Goal: Book appointment/travel/reservation

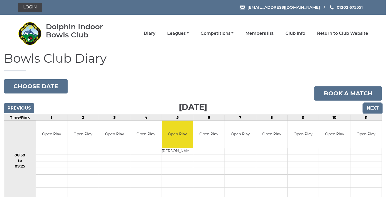
click at [378, 110] on input "Next" at bounding box center [373, 108] width 19 height 10
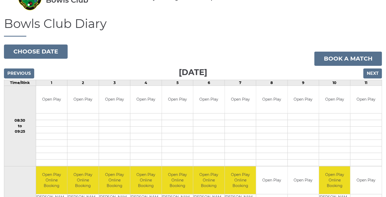
scroll to position [14, 0]
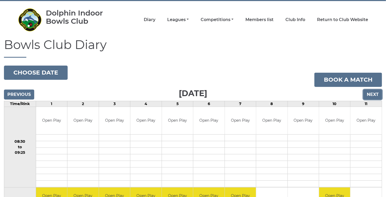
click at [372, 94] on input "Next" at bounding box center [373, 95] width 19 height 10
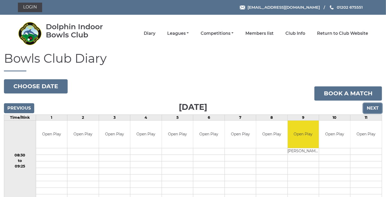
click at [375, 108] on input "Next" at bounding box center [373, 108] width 19 height 10
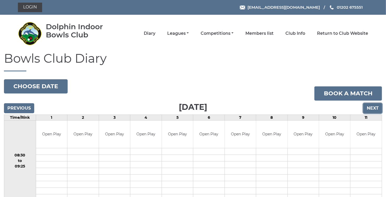
click at [371, 106] on input "Next" at bounding box center [373, 108] width 19 height 10
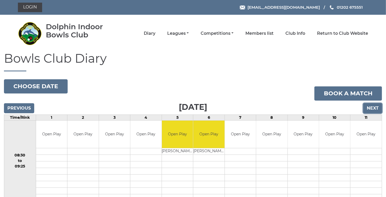
click at [374, 107] on input "Next" at bounding box center [373, 108] width 19 height 10
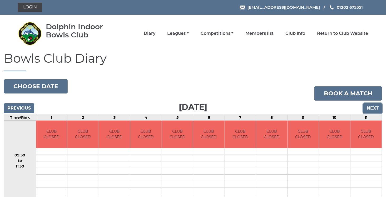
click at [374, 108] on input "Next" at bounding box center [373, 108] width 19 height 10
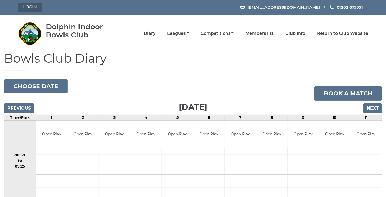
click at [31, 10] on link "Login" at bounding box center [30, 7] width 24 height 9
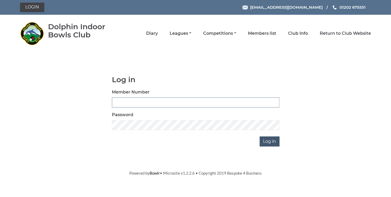
type input "3729"
click at [269, 142] on input "Log in" at bounding box center [269, 142] width 20 height 10
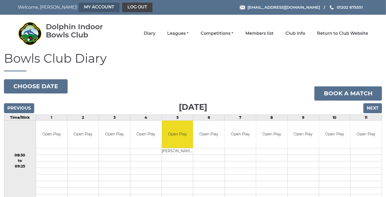
click at [79, 6] on link "My Account" at bounding box center [99, 7] width 41 height 9
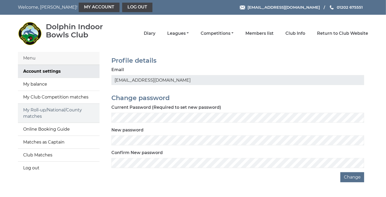
click at [66, 111] on link "My Roll-up/National/County matches" at bounding box center [59, 113] width 82 height 19
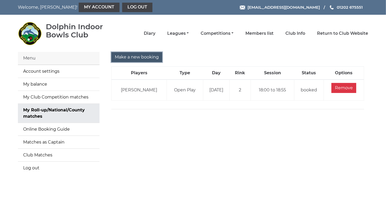
click at [128, 59] on input "Make a new booking" at bounding box center [136, 57] width 51 height 10
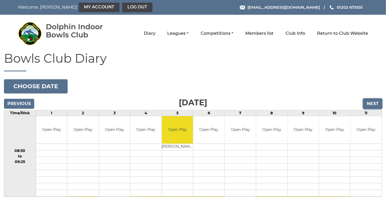
click at [376, 102] on input "Next" at bounding box center [373, 104] width 19 height 10
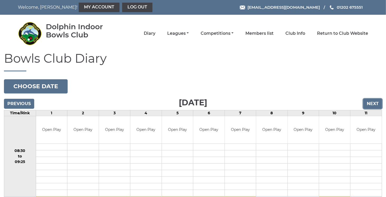
click at [376, 102] on input "Next" at bounding box center [373, 104] width 19 height 10
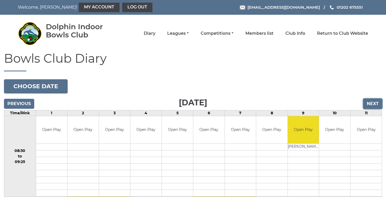
click at [376, 102] on input "Next" at bounding box center [373, 104] width 19 height 10
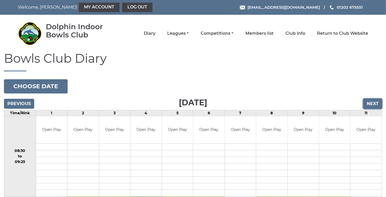
click at [376, 102] on input "Next" at bounding box center [373, 104] width 19 height 10
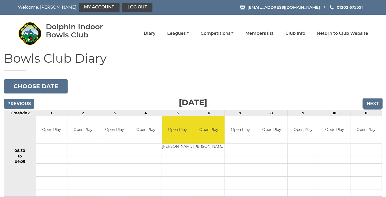
click at [376, 102] on input "Next" at bounding box center [373, 104] width 19 height 10
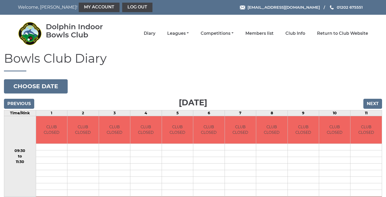
click at [376, 102] on input "Next" at bounding box center [373, 104] width 19 height 10
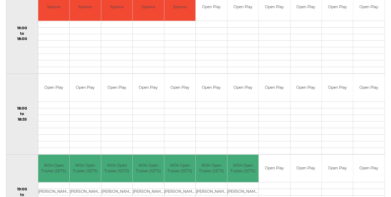
scroll to position [460, 0]
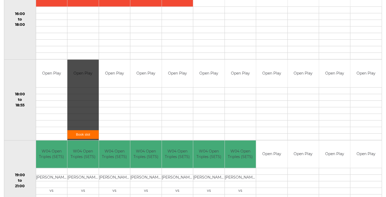
click at [87, 133] on link "Book slot" at bounding box center [82, 134] width 31 height 9
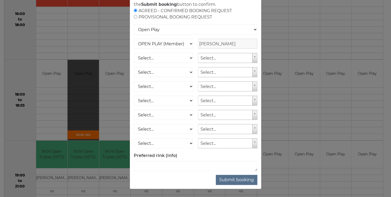
scroll to position [47, 0]
click at [251, 183] on button "Submit booking" at bounding box center [236, 180] width 41 height 10
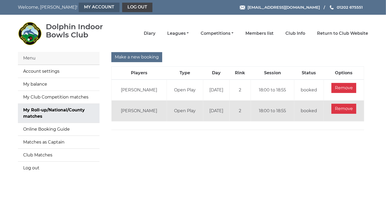
click at [86, 10] on link "My Account" at bounding box center [99, 7] width 41 height 9
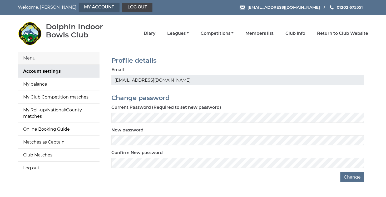
click at [79, 7] on link "My Account" at bounding box center [99, 7] width 41 height 9
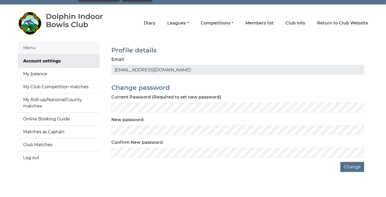
scroll to position [15, 0]
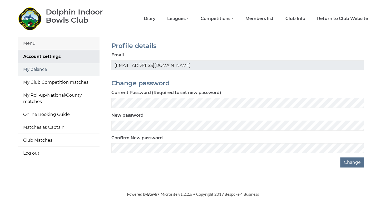
click at [39, 72] on link "My balance" at bounding box center [59, 69] width 82 height 13
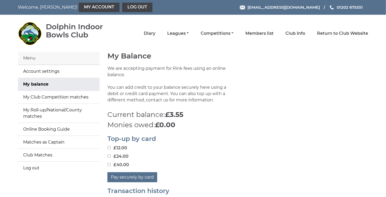
click at [31, 60] on div "Menu" at bounding box center [59, 58] width 82 height 13
click at [147, 32] on link "Diary" at bounding box center [150, 34] width 12 height 6
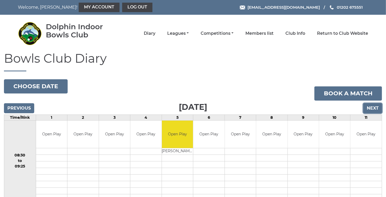
click at [373, 111] on input "Next" at bounding box center [373, 108] width 19 height 10
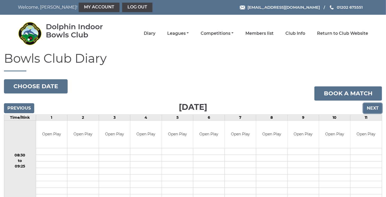
click at [373, 111] on input "Next" at bounding box center [373, 108] width 19 height 10
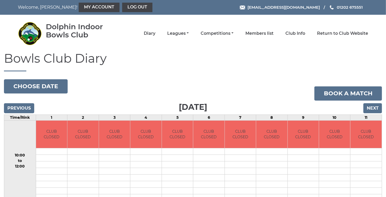
click at [373, 111] on input "Next" at bounding box center [373, 108] width 19 height 10
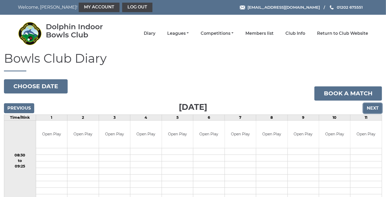
click at [377, 110] on input "Next" at bounding box center [373, 108] width 19 height 10
click at [373, 110] on input "Next" at bounding box center [373, 108] width 19 height 10
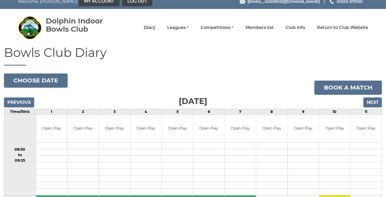
scroll to position [11, 0]
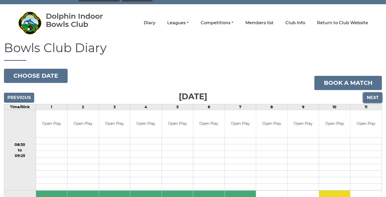
click at [375, 99] on input "Next" at bounding box center [373, 98] width 19 height 10
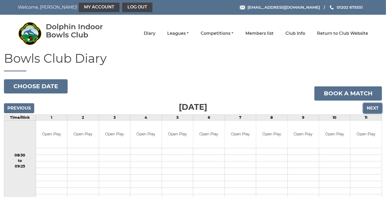
click at [375, 106] on input "Next" at bounding box center [373, 108] width 19 height 10
click at [372, 108] on input "Next" at bounding box center [373, 108] width 19 height 10
